Goal: Task Accomplishment & Management: Manage account settings

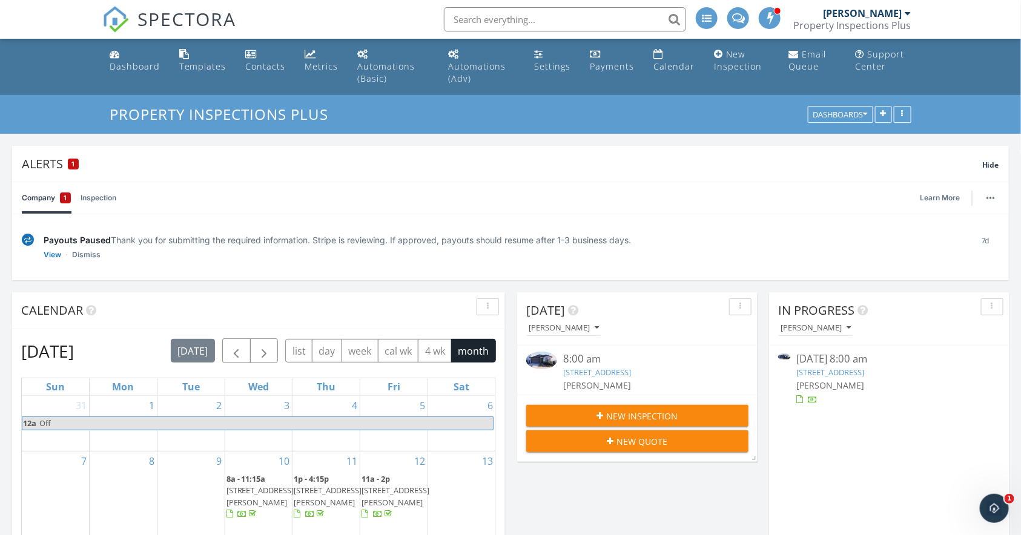
click at [643, 377] on div "3311 Garnet St, Queen Creek, AZ 85142" at bounding box center [646, 373] width 167 height 12
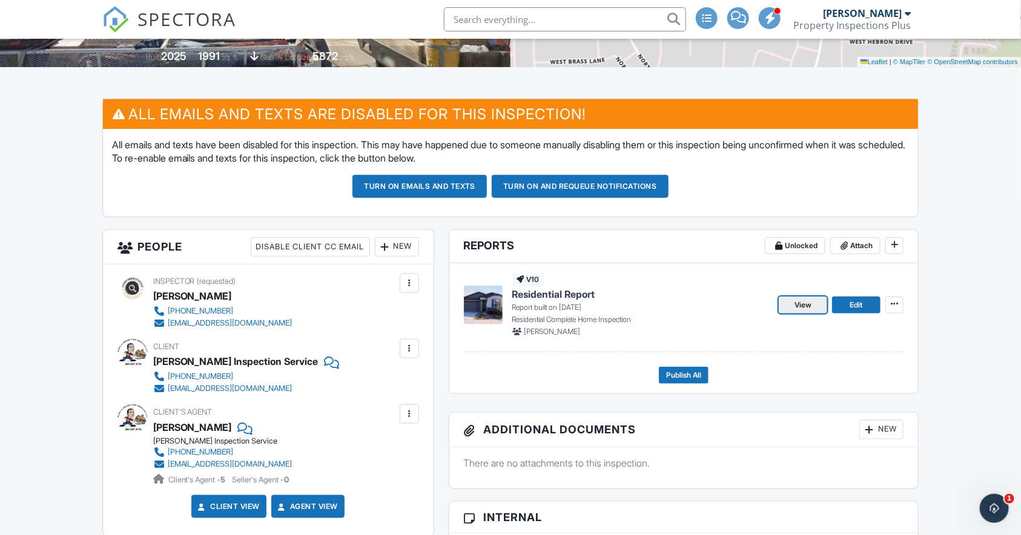
click at [818, 314] on link "View" at bounding box center [803, 305] width 48 height 17
